Goal: Transaction & Acquisition: Purchase product/service

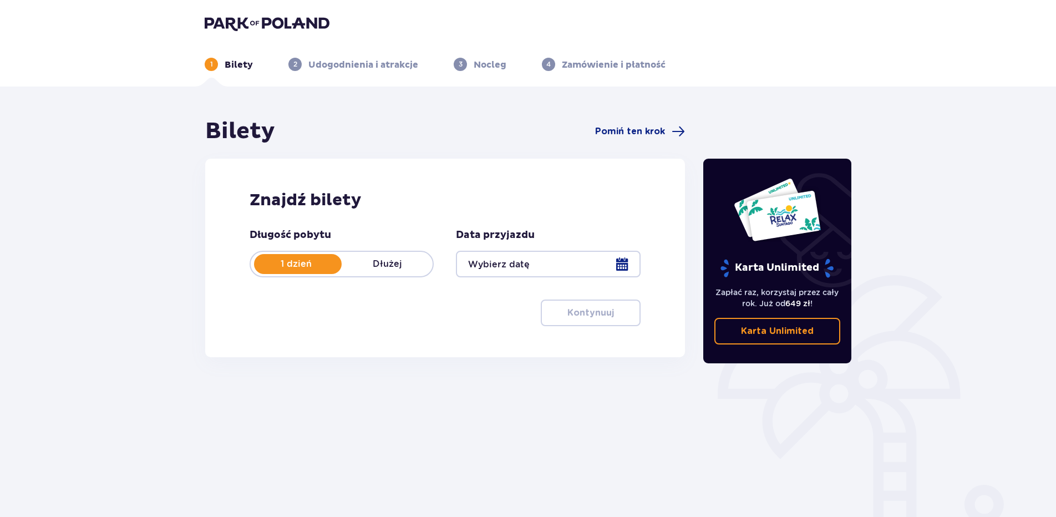
click at [518, 273] on div at bounding box center [548, 264] width 184 height 27
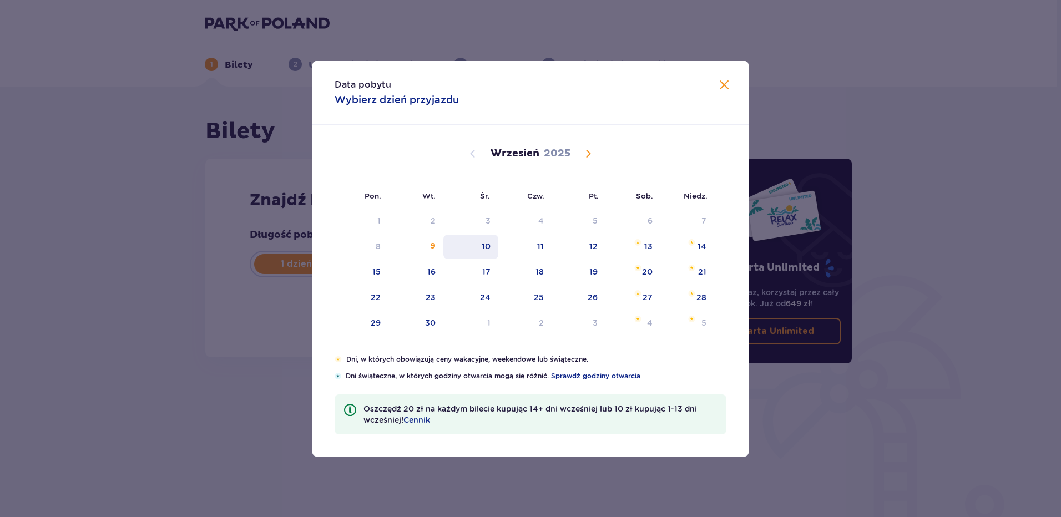
click at [490, 253] on div "10" at bounding box center [470, 247] width 55 height 24
type input "10.09.25"
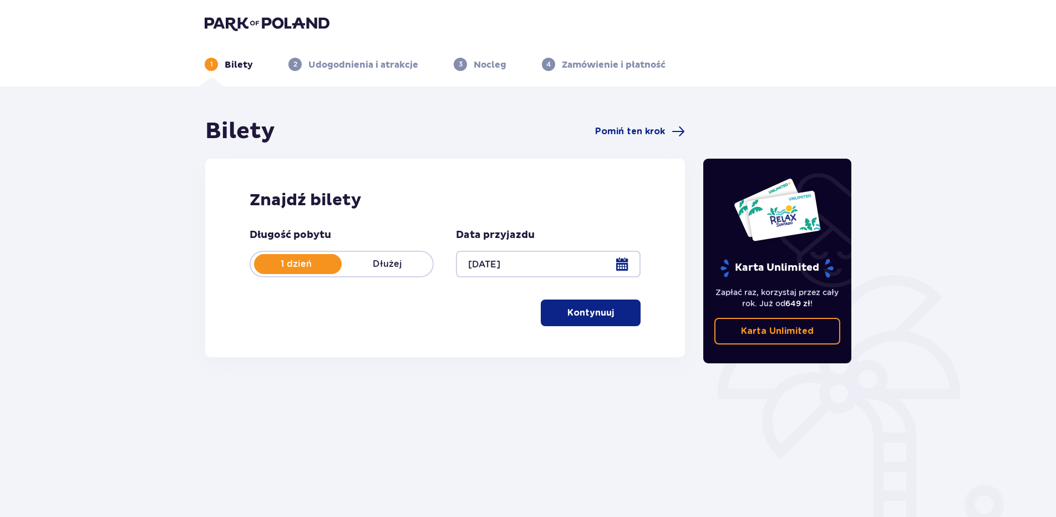
click at [581, 322] on button "Kontynuuj" at bounding box center [591, 313] width 100 height 27
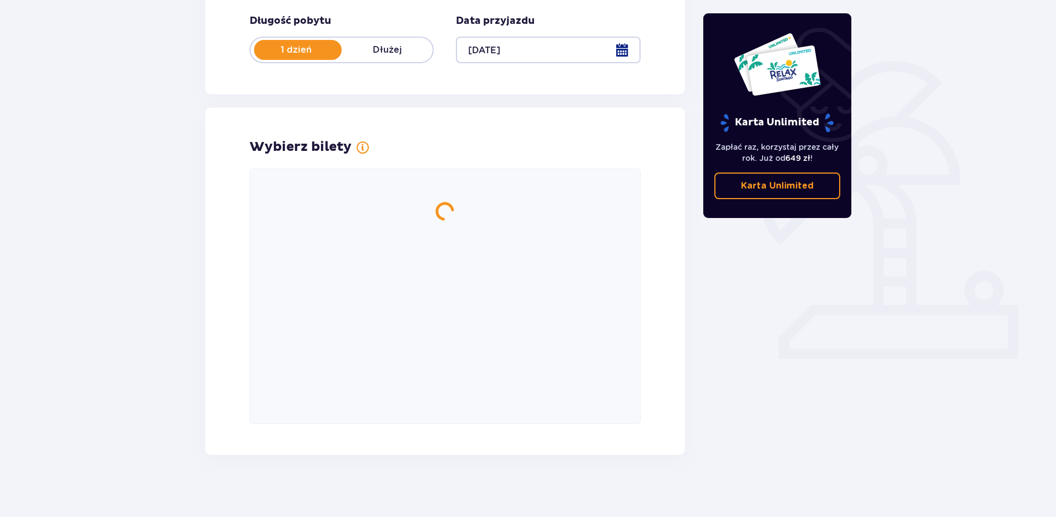
scroll to position [219, 0]
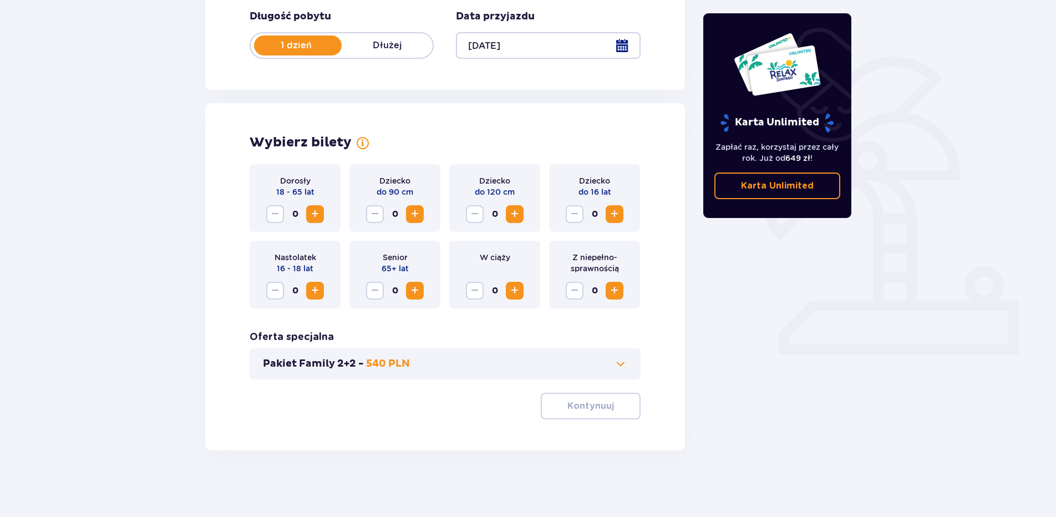
click at [315, 216] on span "Increase" at bounding box center [314, 213] width 13 height 13
click at [588, 414] on button "Kontynuuj" at bounding box center [591, 406] width 100 height 27
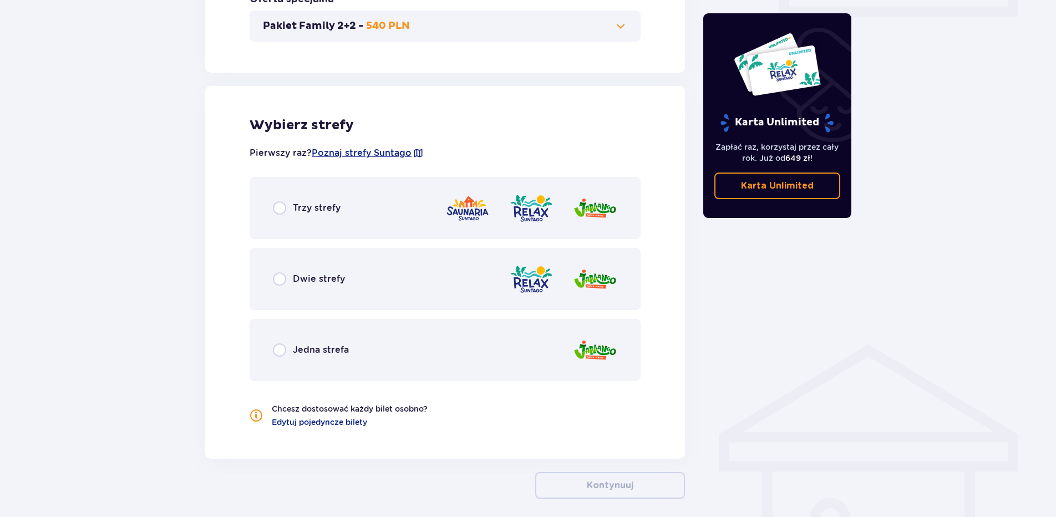
scroll to position [605, 0]
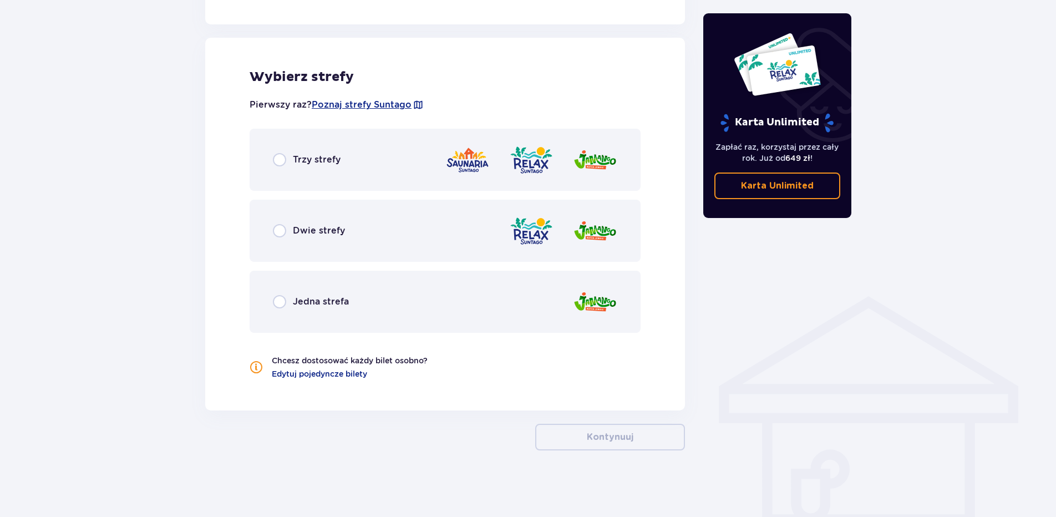
click at [291, 231] on div "Dwie strefy" at bounding box center [309, 230] width 72 height 13
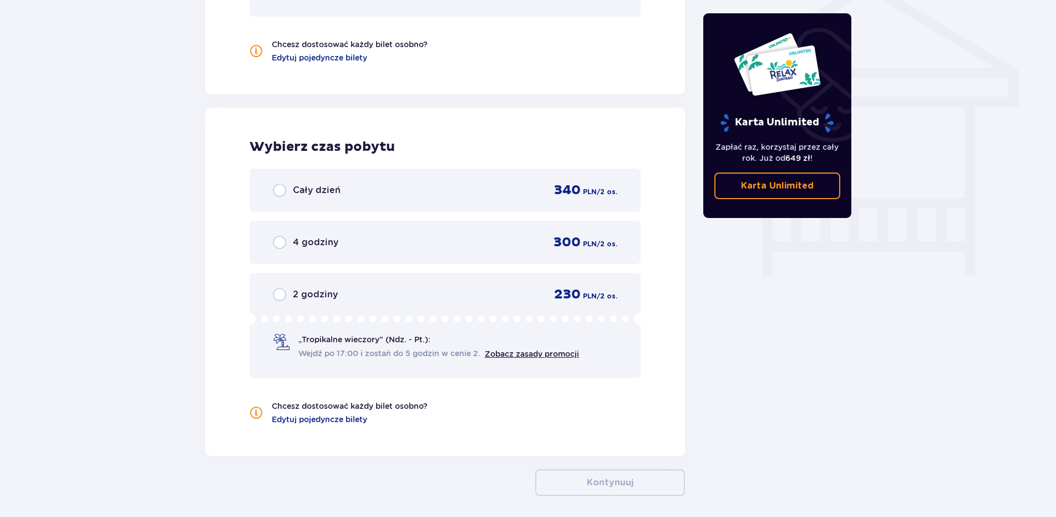
scroll to position [966, 0]
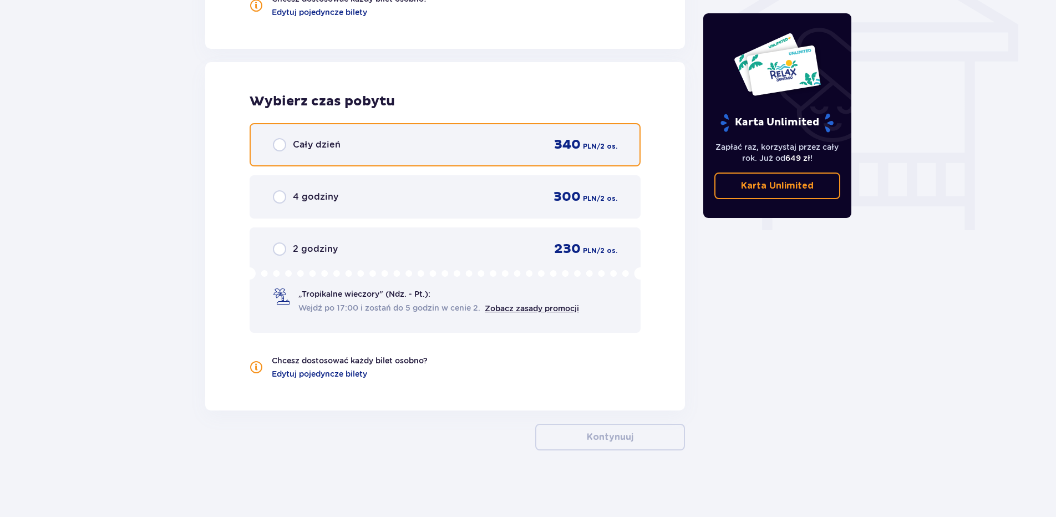
click at [285, 149] on input "radio" at bounding box center [279, 144] width 13 height 13
radio input "true"
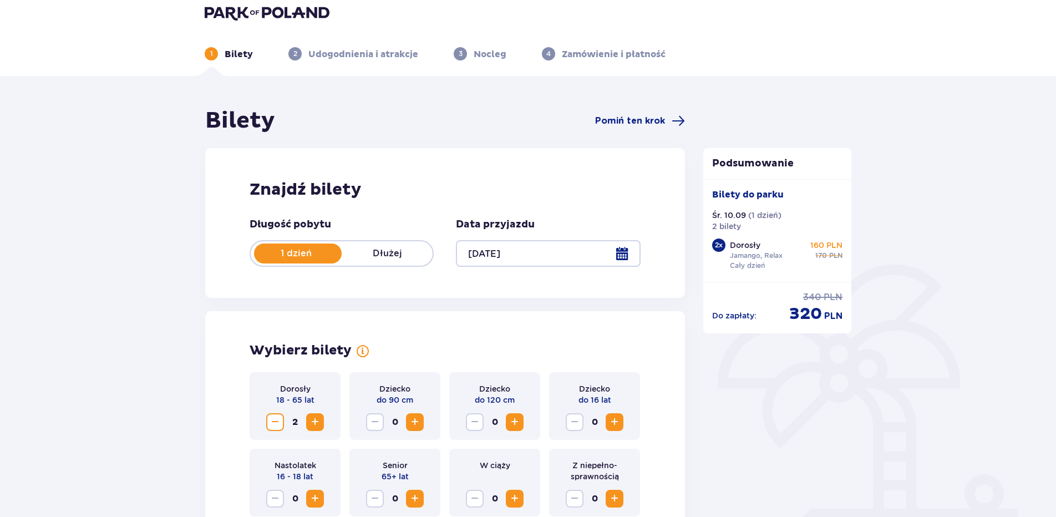
scroll to position [0, 0]
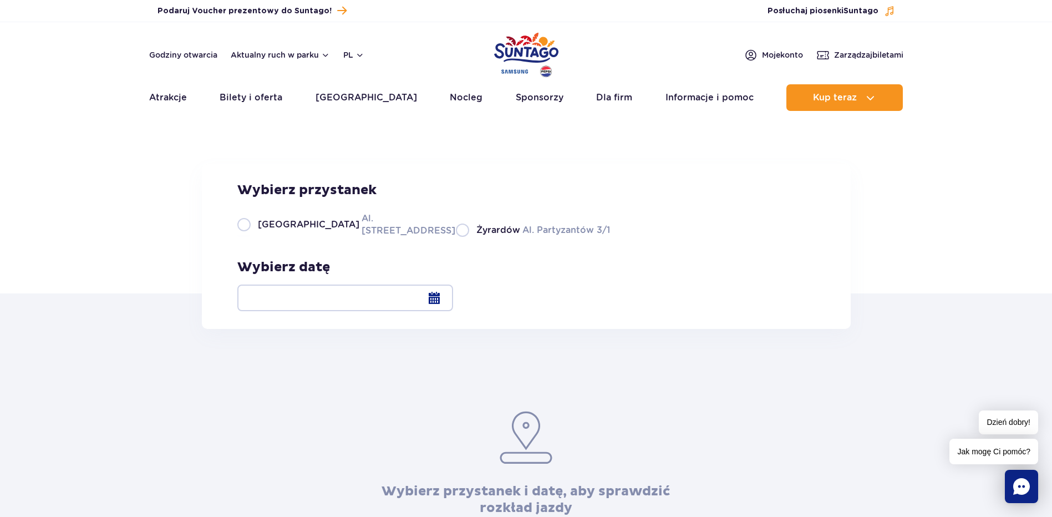
click at [271, 231] on span "[GEOGRAPHIC_DATA]" at bounding box center [309, 225] width 102 height 12
click at [250, 237] on input "Warszawa Al. Jerozolimskie 56" at bounding box center [243, 236] width 12 height 2
radio input "true"
click at [453, 297] on div at bounding box center [345, 298] width 216 height 27
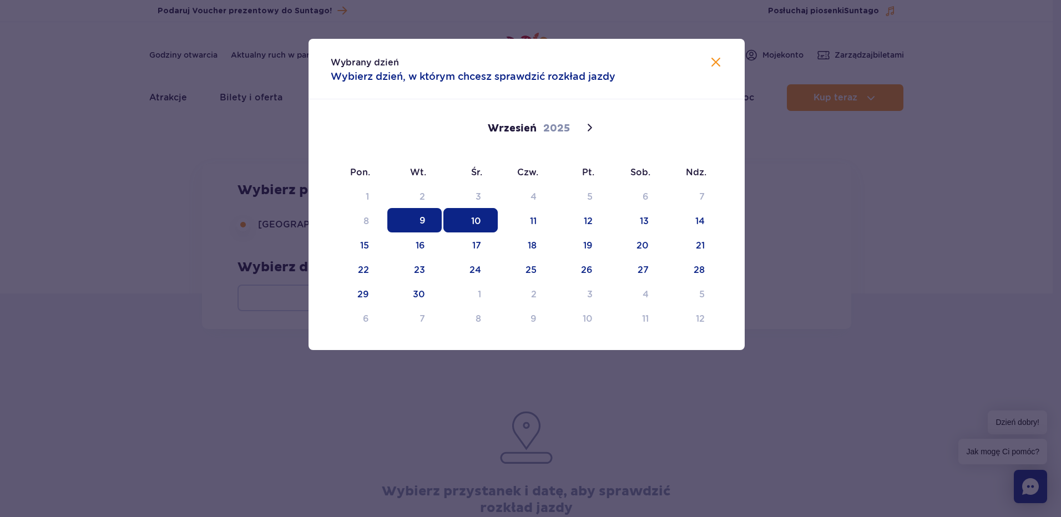
click at [478, 220] on span "10" at bounding box center [470, 220] width 54 height 24
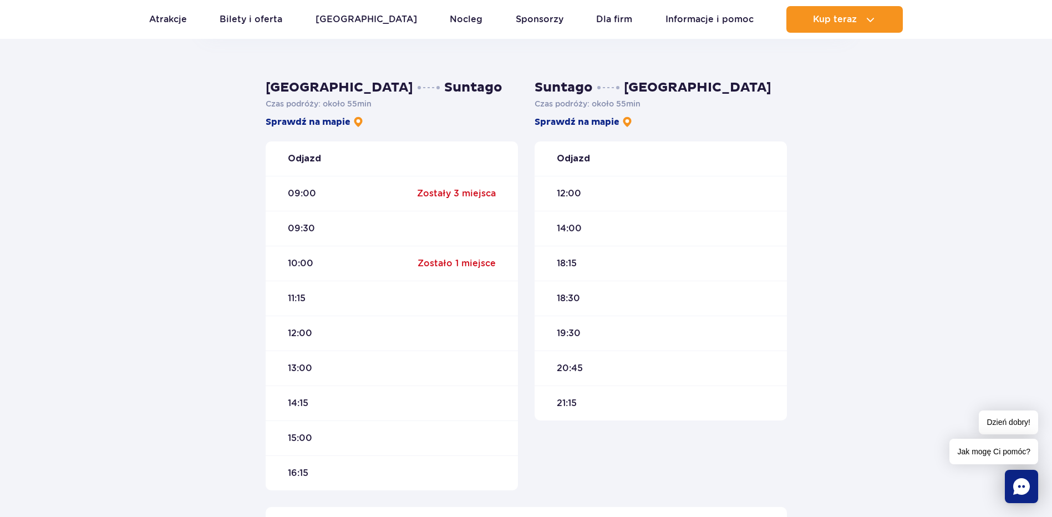
scroll to position [346, 0]
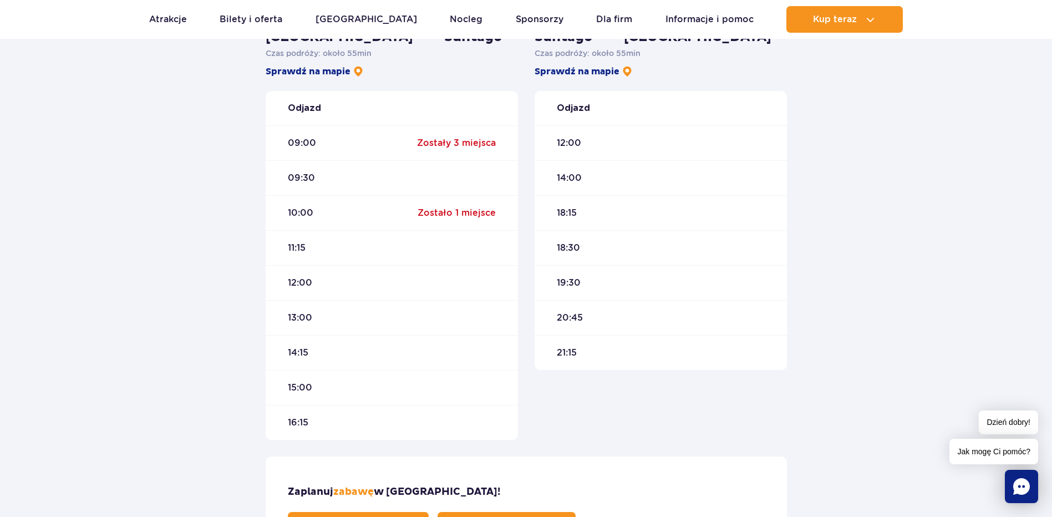
click at [576, 512] on link "Kup bilety na autobus" at bounding box center [507, 525] width 138 height 27
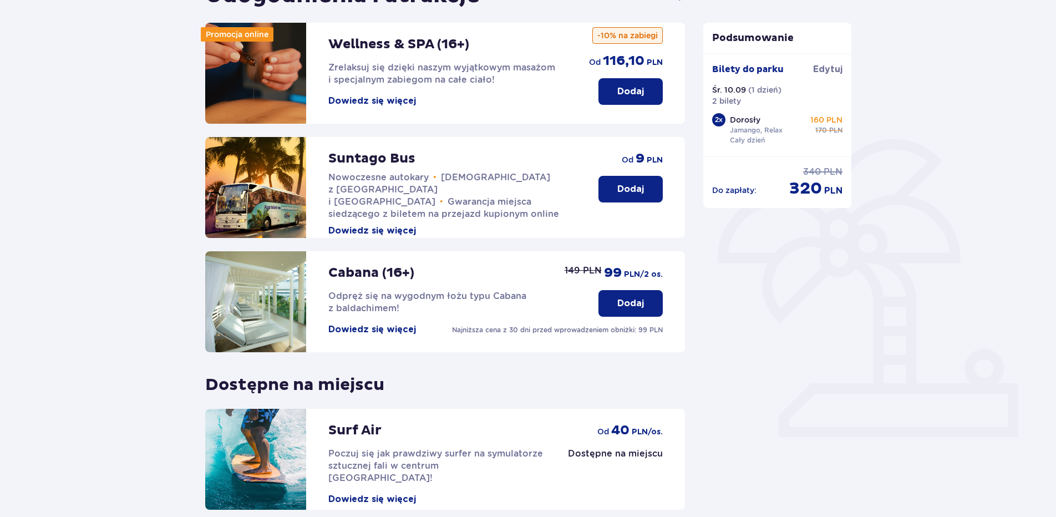
scroll to position [93, 0]
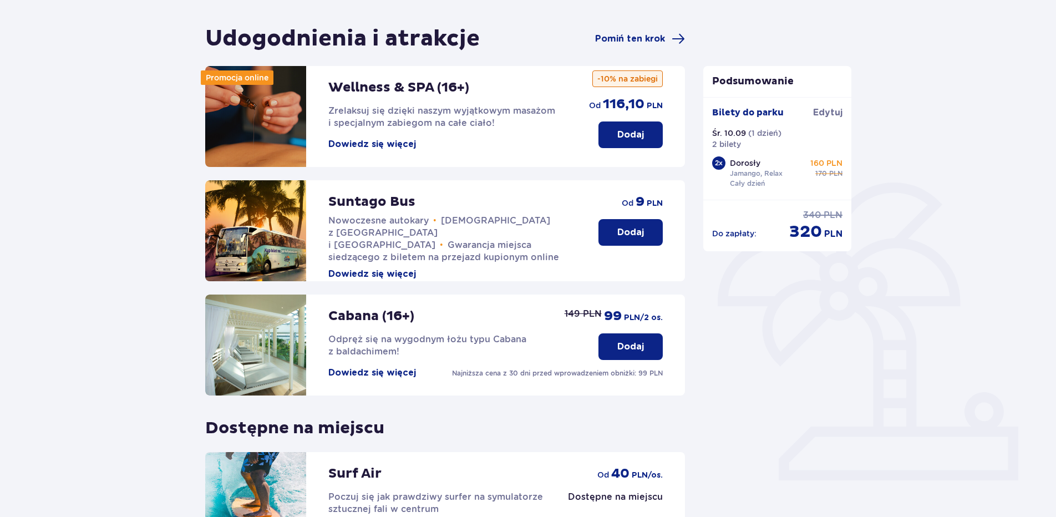
click at [607, 241] on button "Dodaj" at bounding box center [631, 232] width 64 height 27
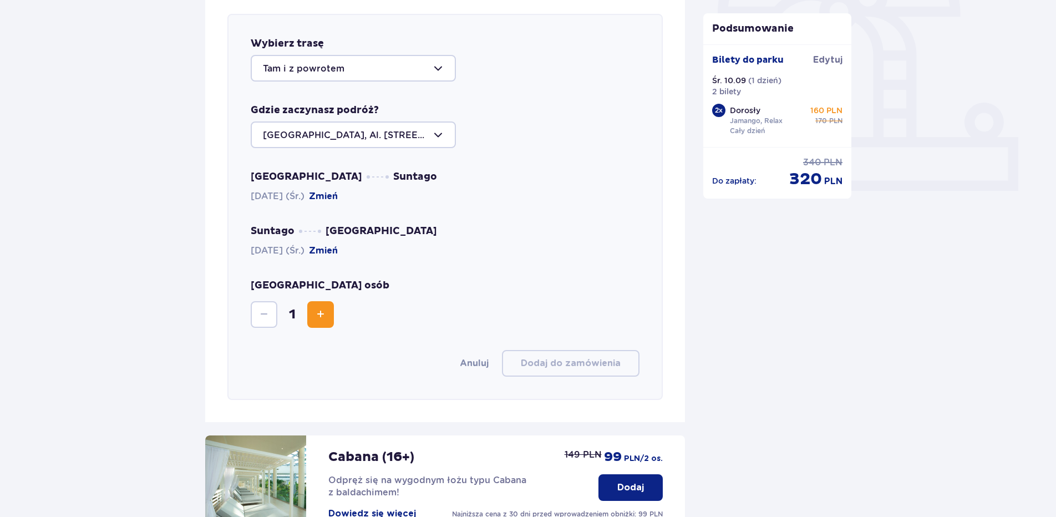
scroll to position [383, 0]
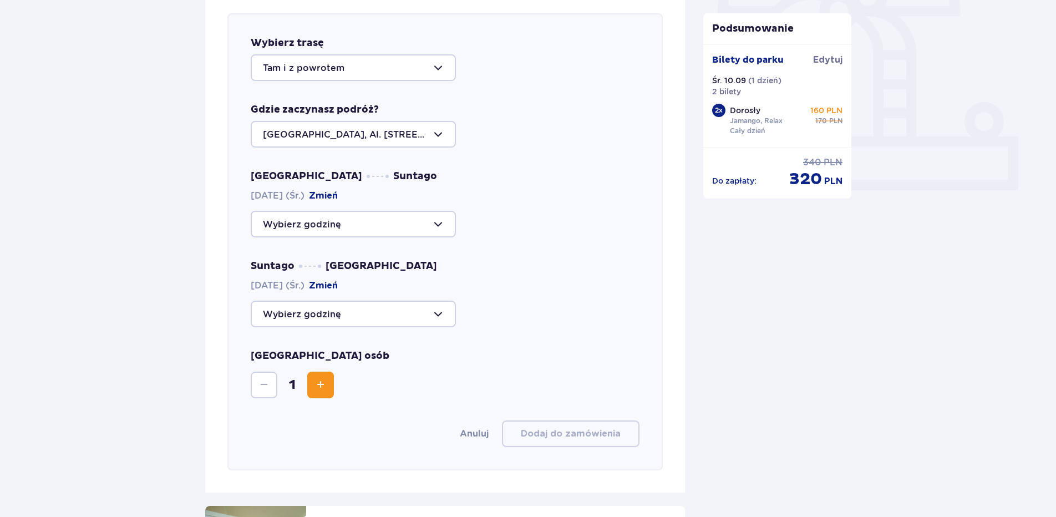
click at [322, 376] on button "Increase" at bounding box center [320, 385] width 27 height 27
click at [346, 235] on div at bounding box center [353, 224] width 205 height 27
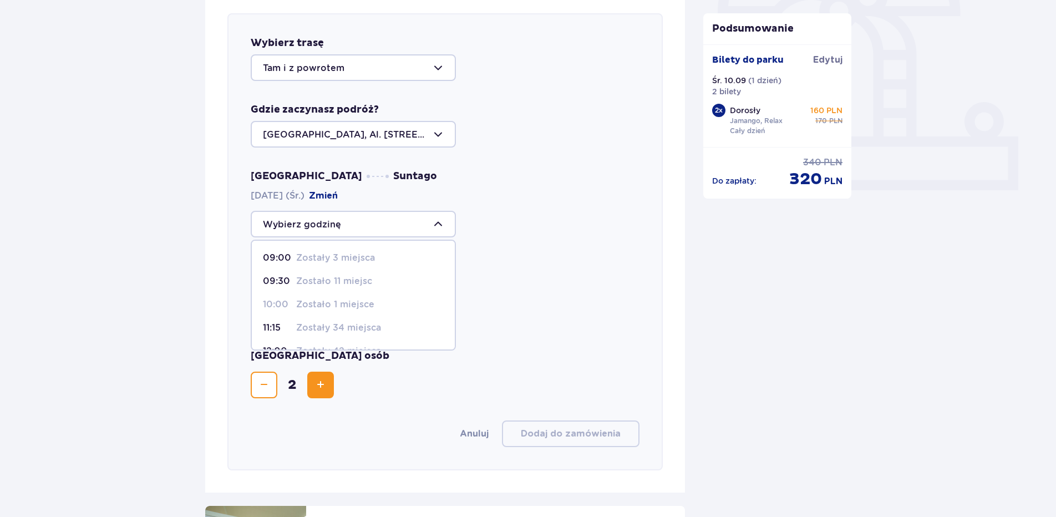
click at [286, 278] on p "09:30" at bounding box center [277, 281] width 29 height 12
type input "09:30"
click at [313, 315] on div at bounding box center [353, 314] width 205 height 27
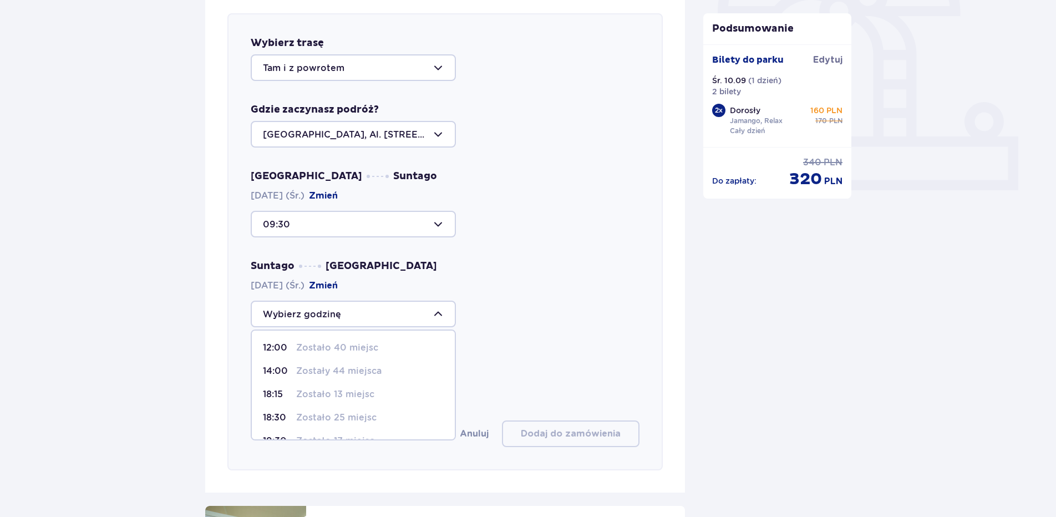
scroll to position [65, 0]
click at [404, 217] on div at bounding box center [353, 224] width 205 height 27
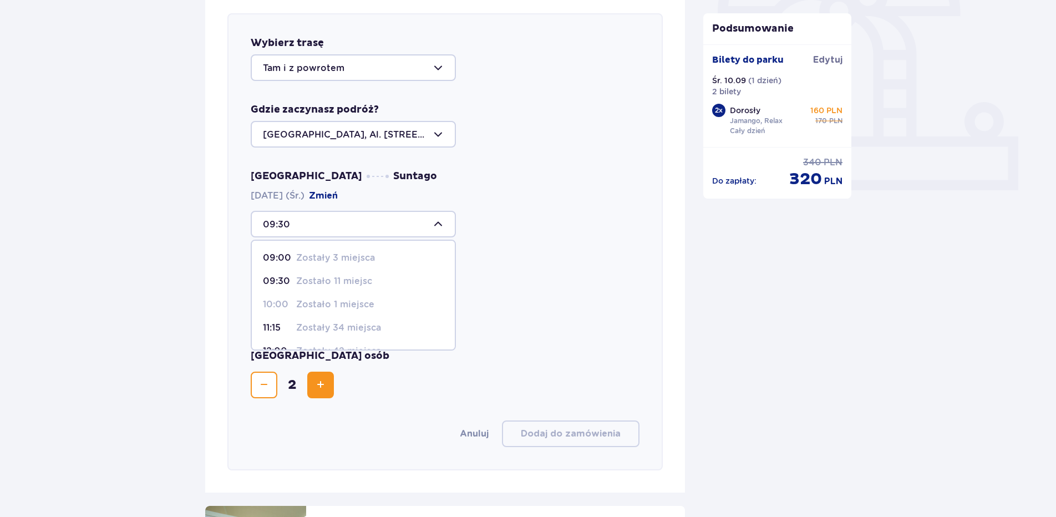
click at [483, 263] on div "Suntago Warszawa 10.09.2025 (Śr.) Zmień" at bounding box center [445, 294] width 389 height 68
click at [336, 310] on div at bounding box center [353, 314] width 205 height 27
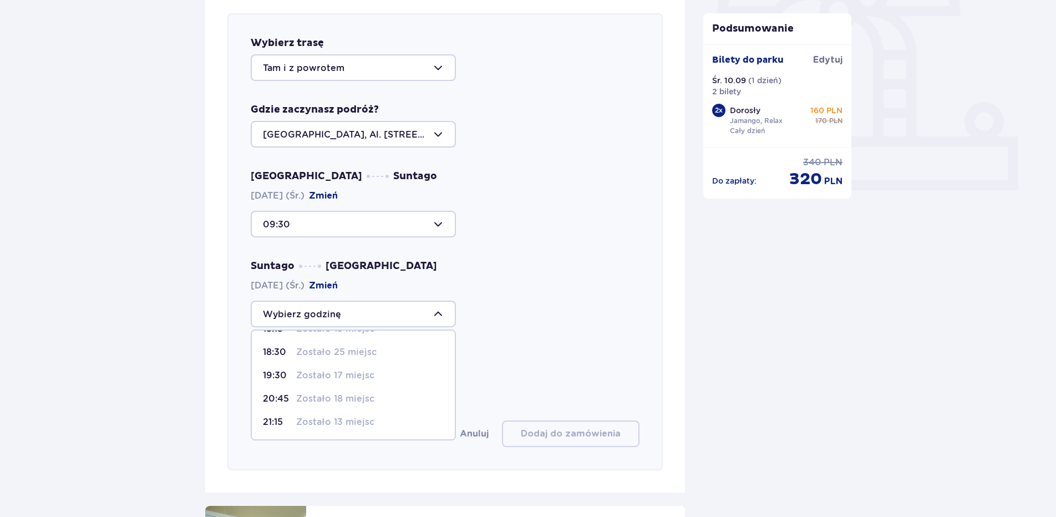
click at [283, 397] on p "20:45" at bounding box center [277, 399] width 29 height 12
type input "20:45"
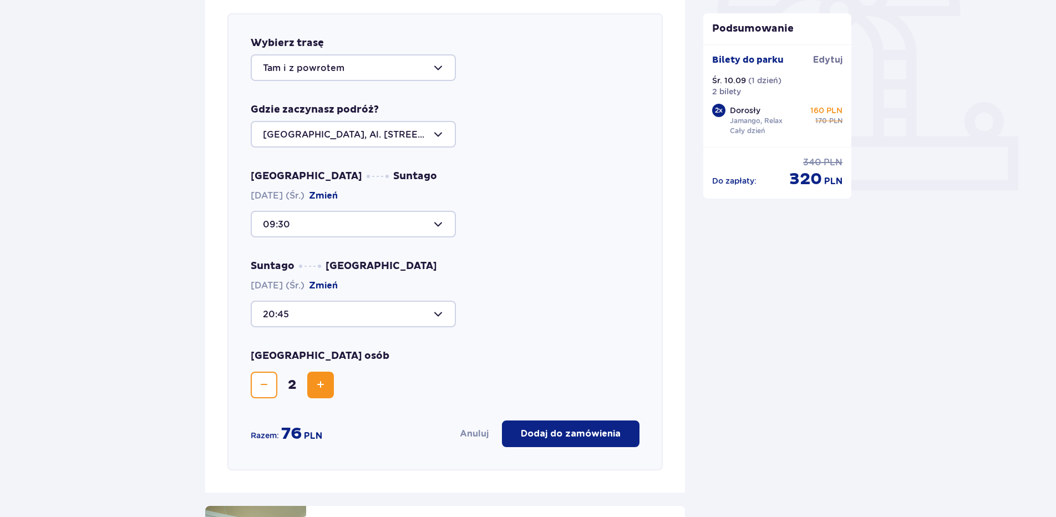
click at [537, 435] on p "Dodaj do zamówienia" at bounding box center [571, 434] width 100 height 12
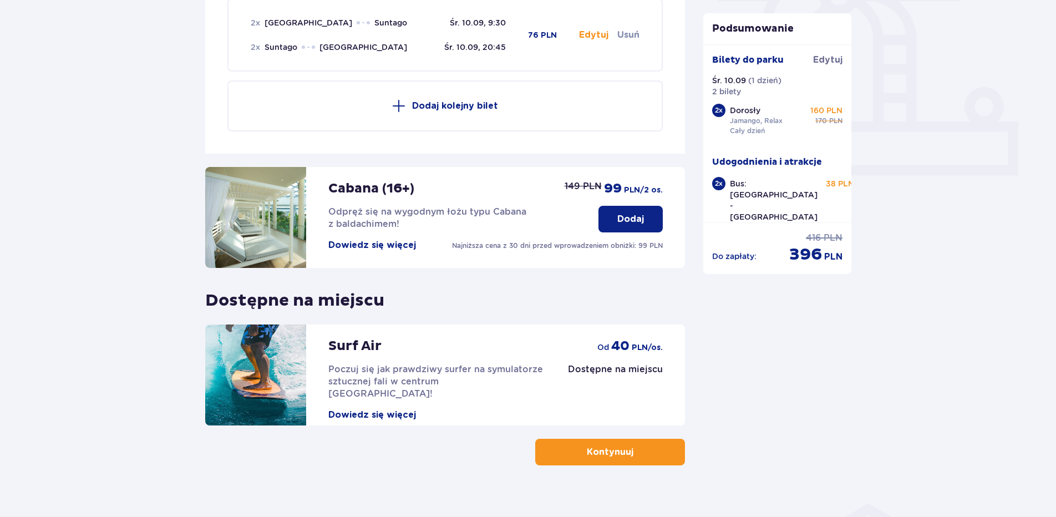
scroll to position [413, 0]
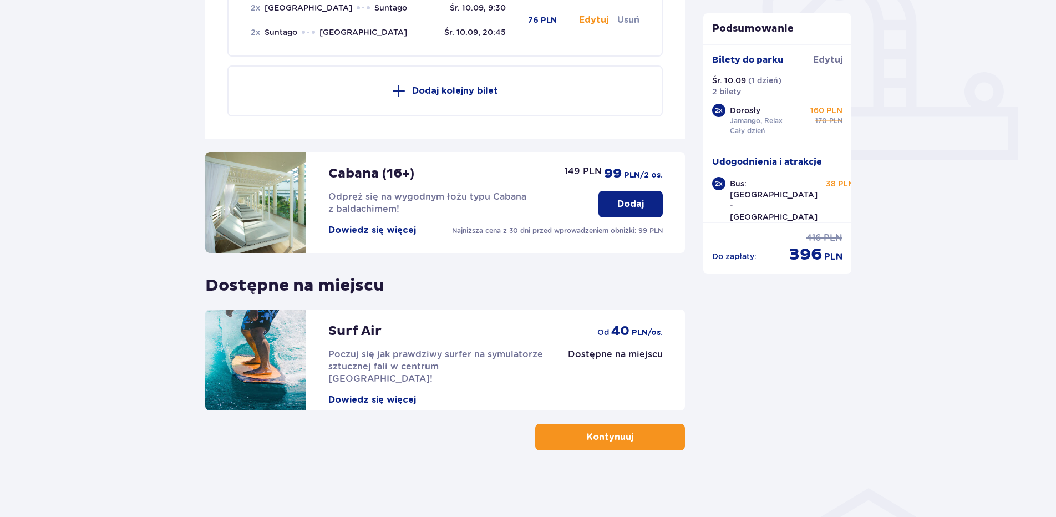
click at [667, 443] on button "Kontynuuj" at bounding box center [610, 437] width 150 height 27
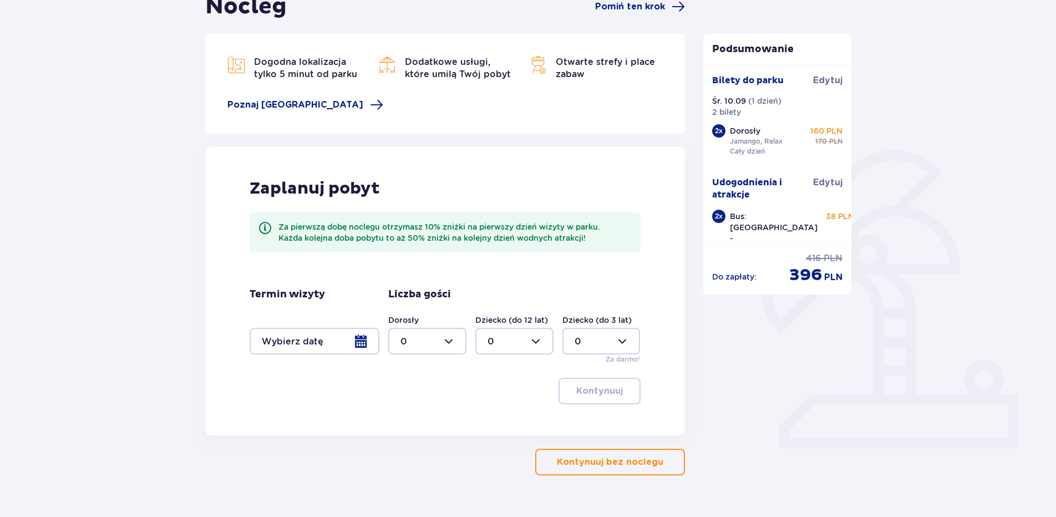
scroll to position [150, 0]
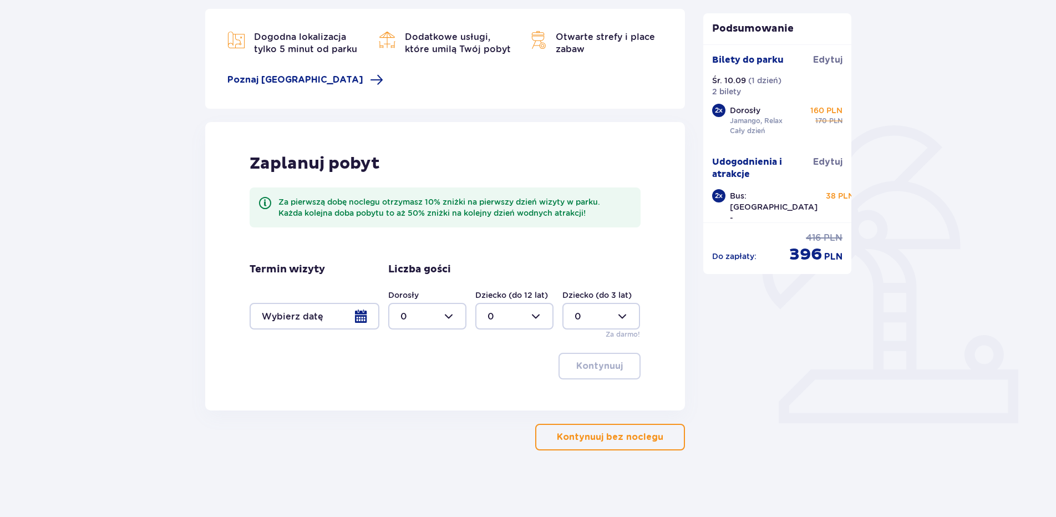
click at [281, 320] on div at bounding box center [315, 316] width 130 height 27
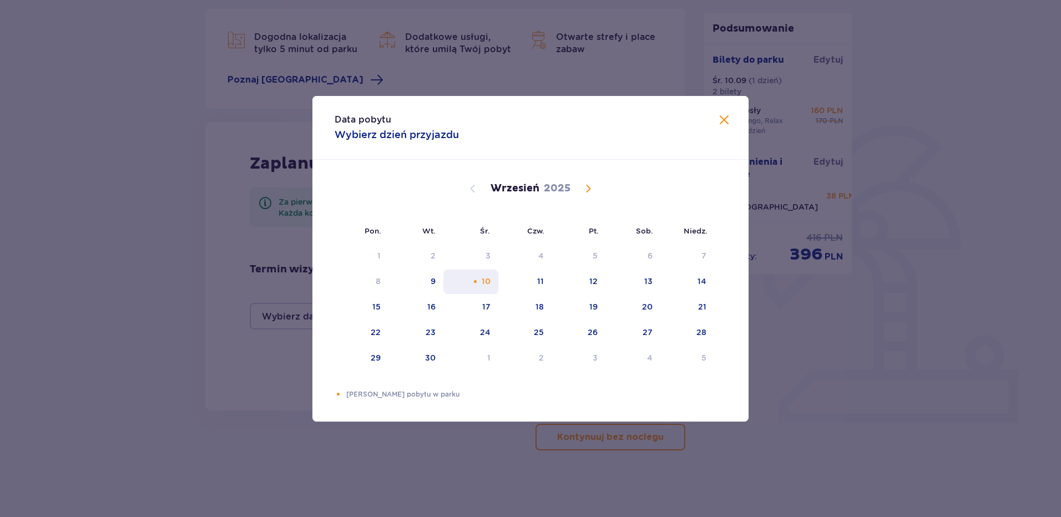
click at [491, 288] on div "10" at bounding box center [470, 282] width 55 height 24
click at [732, 123] on div "Data pobytu Wybierz dzień przyjazdu" at bounding box center [530, 128] width 436 height 64
click at [721, 120] on span at bounding box center [723, 120] width 13 height 13
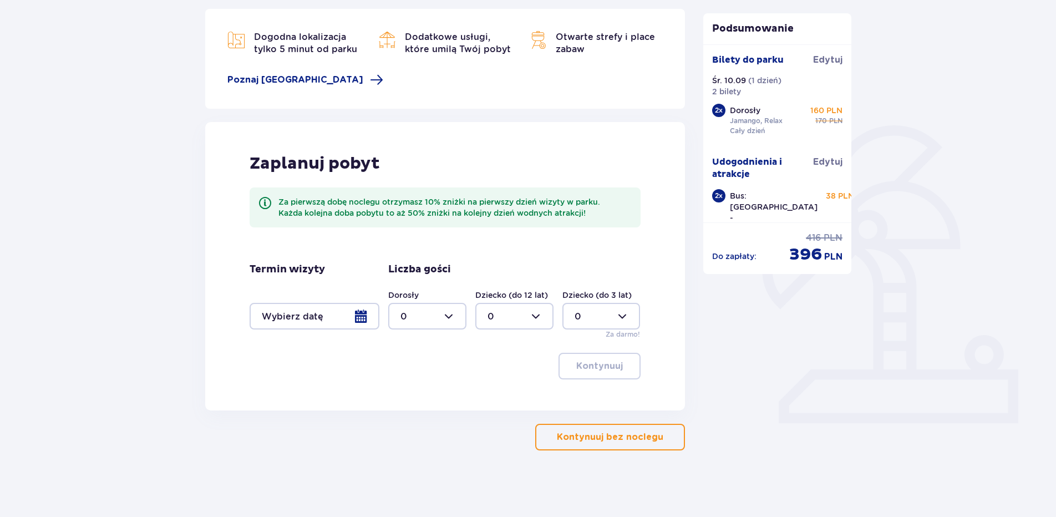
click at [423, 322] on div at bounding box center [427, 316] width 78 height 27
click at [405, 401] on p "2" at bounding box center [403, 397] width 6 height 12
type input "2"
click at [618, 435] on p "Kontynuuj bez noclegu" at bounding box center [610, 437] width 107 height 12
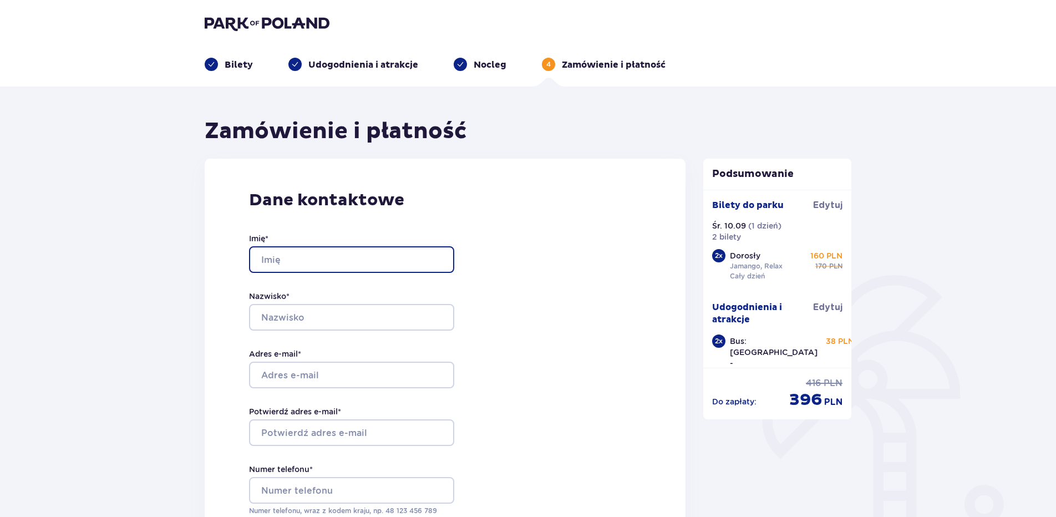
click at [310, 252] on input "Imię *" at bounding box center [351, 259] width 205 height 27
type input "Aleksandra"
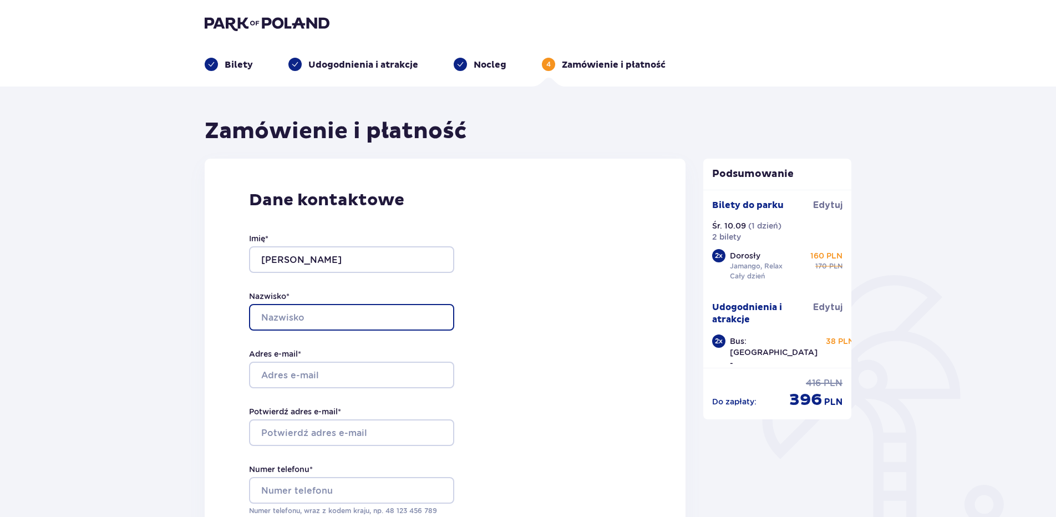
type input "Molak"
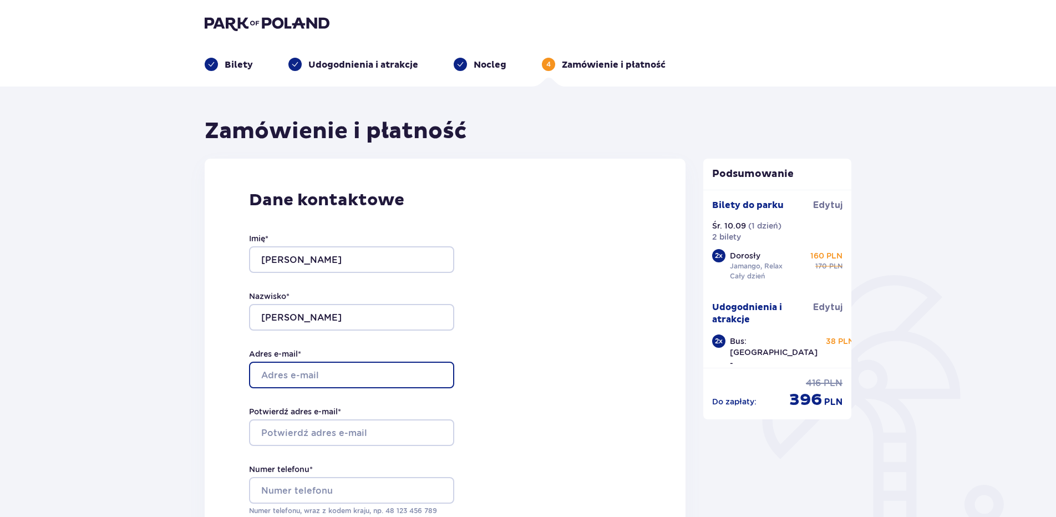
type input "[EMAIL_ADDRESS][DOMAIN_NAME]"
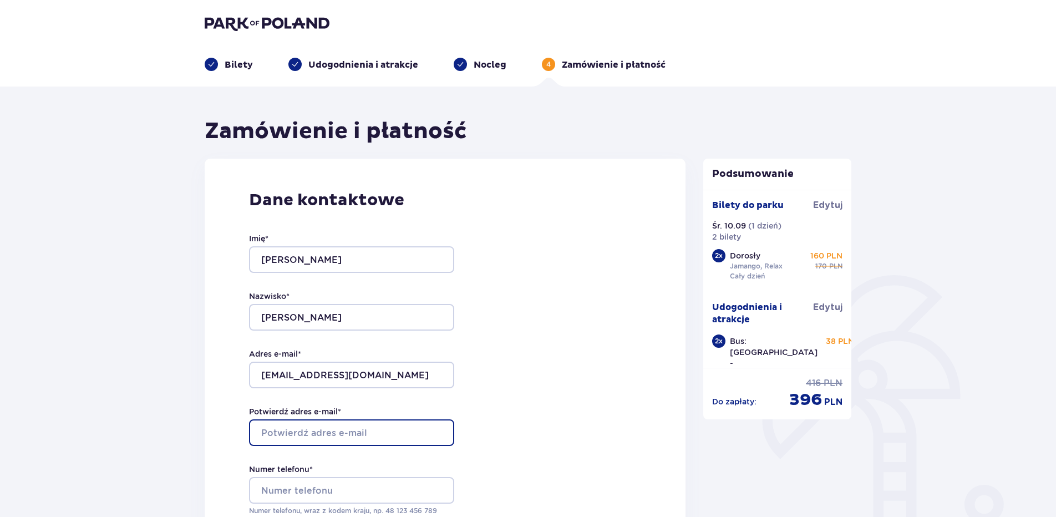
type input "[EMAIL_ADDRESS][DOMAIN_NAME]"
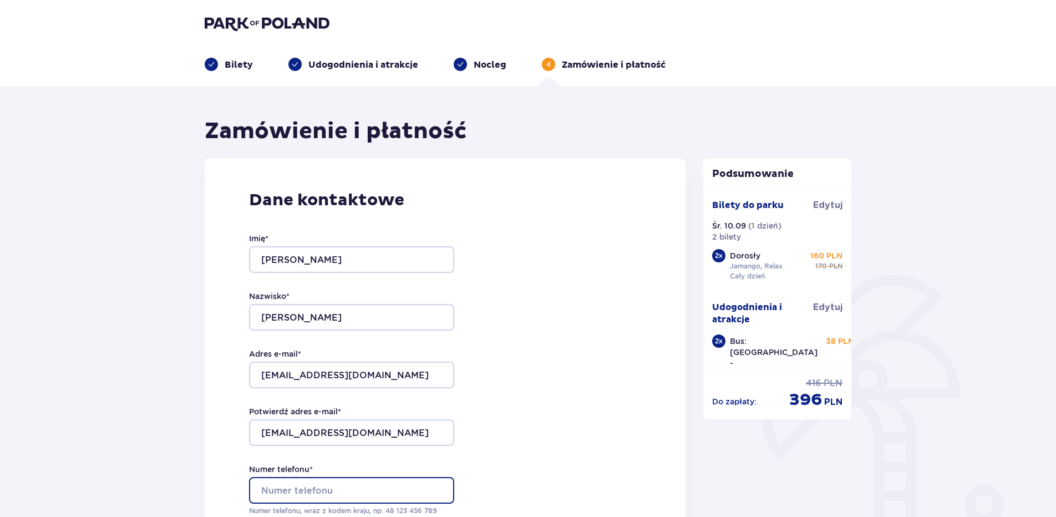
type input "609242704"
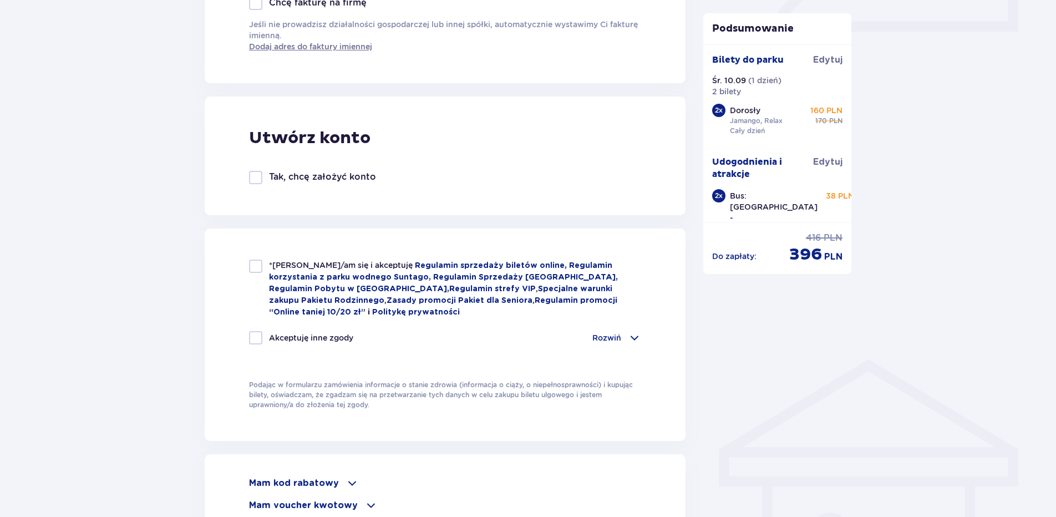
scroll to position [542, 0]
click at [257, 267] on div at bounding box center [255, 265] width 13 height 13
checkbox input "true"
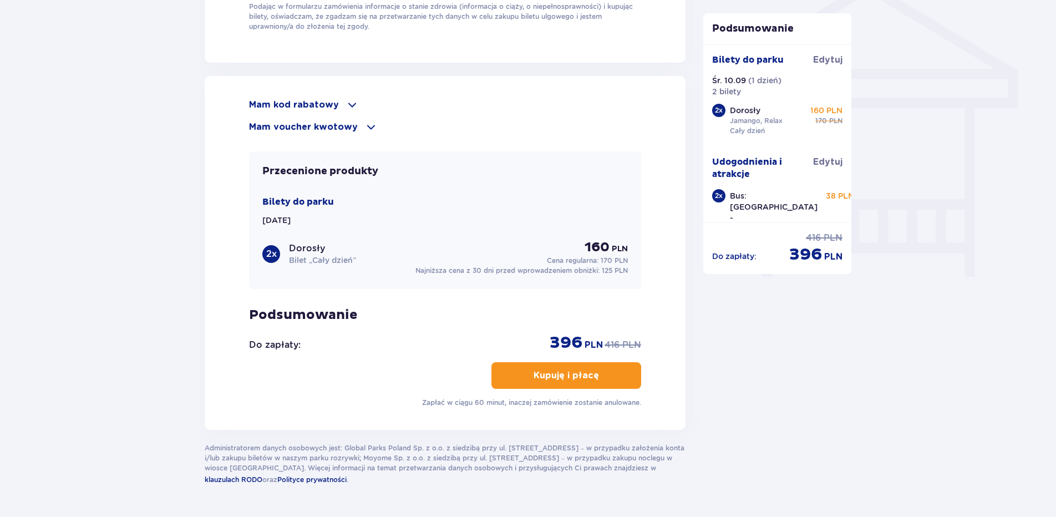
scroll to position [32, 0]
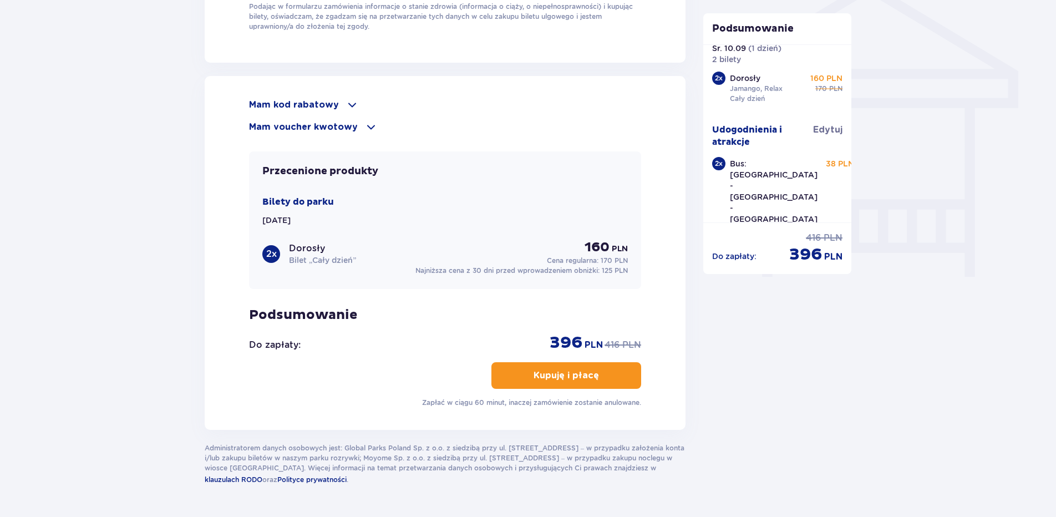
click at [592, 363] on button "Kupuję i płacę" at bounding box center [566, 375] width 150 height 27
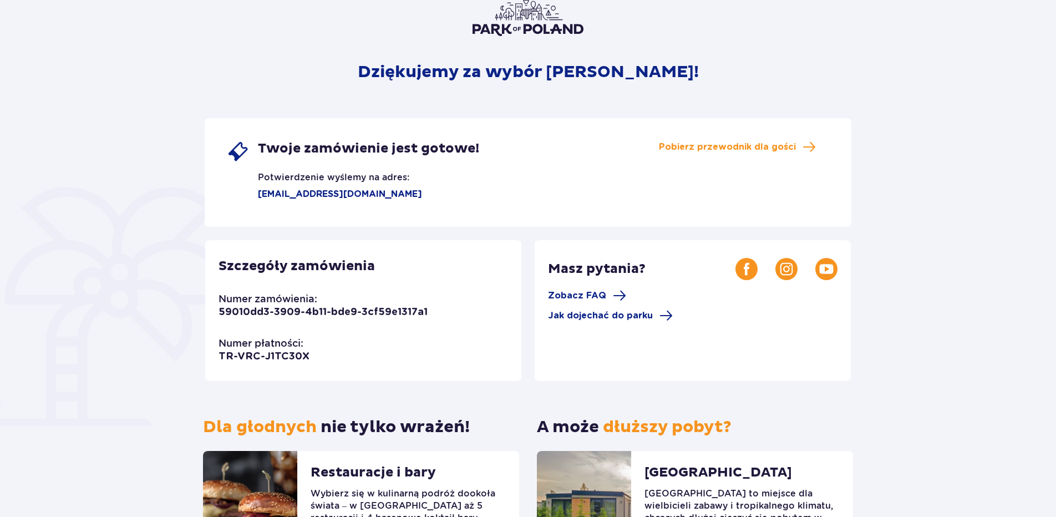
scroll to position [84, 0]
